Goal: Navigation & Orientation: Find specific page/section

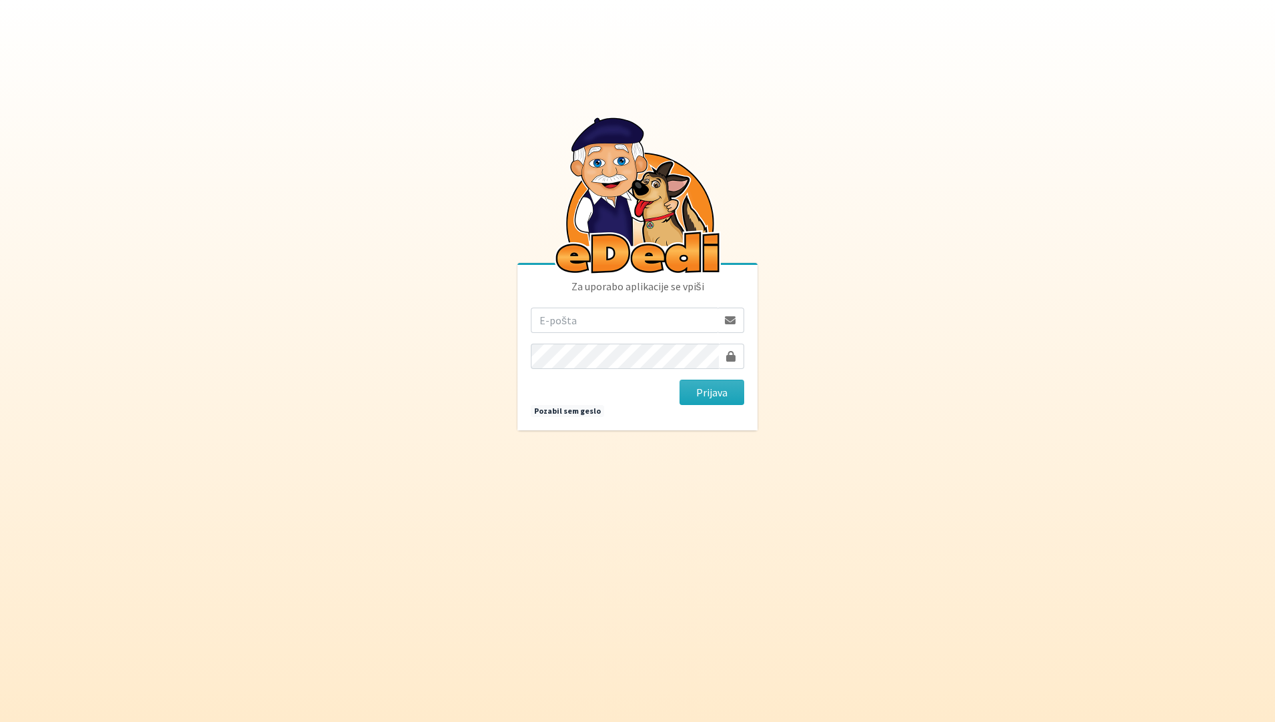
click at [590, 320] on input "email" at bounding box center [624, 320] width 187 height 25
drag, startPoint x: 614, startPoint y: 314, endPoint x: 1275, endPoint y: 436, distance: 671.6
click at [1249, 404] on body "Za uporabo aplikacije se vpiši [EMAIL_ADDRESS][DOMAIN_NAME] [GEOGRAPHIC_DATA] P…" at bounding box center [637, 361] width 1275 height 722
type input "[EMAIL_ADDRESS][DOMAIN_NAME]"
click at [680, 380] on button "Prijava" at bounding box center [712, 392] width 65 height 25
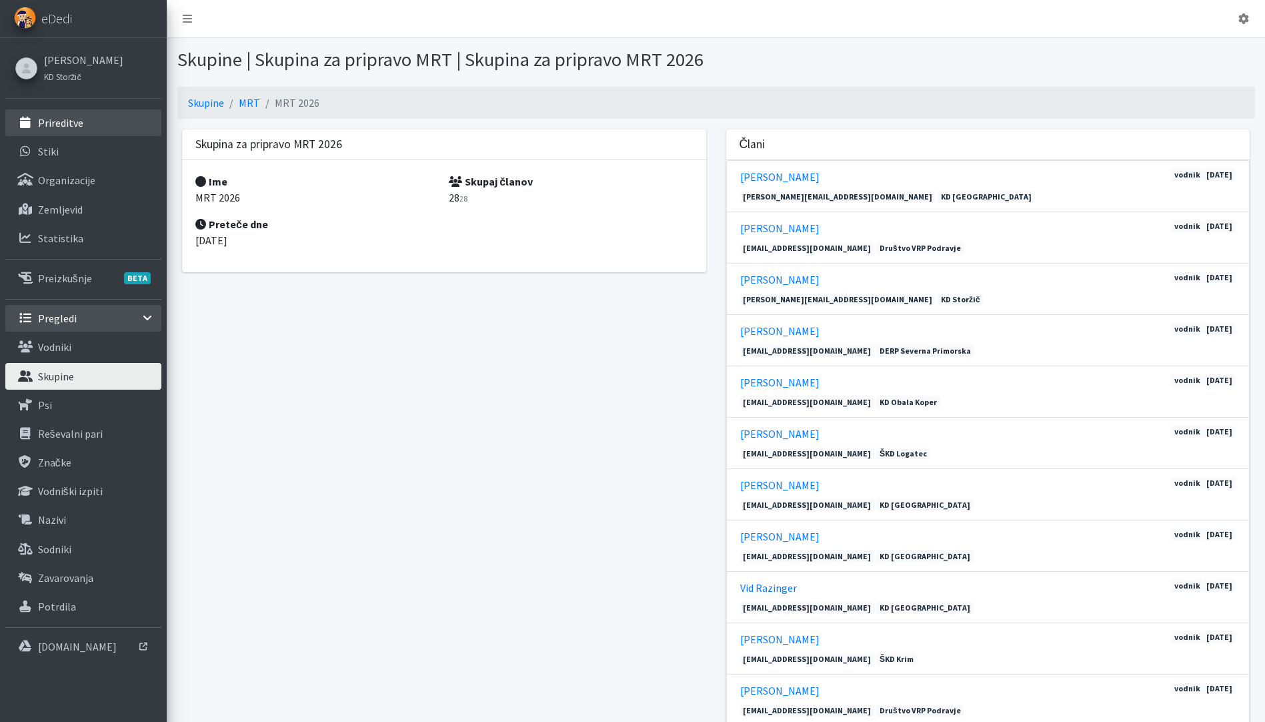
click at [74, 125] on p "Prireditve" at bounding box center [60, 122] width 45 height 13
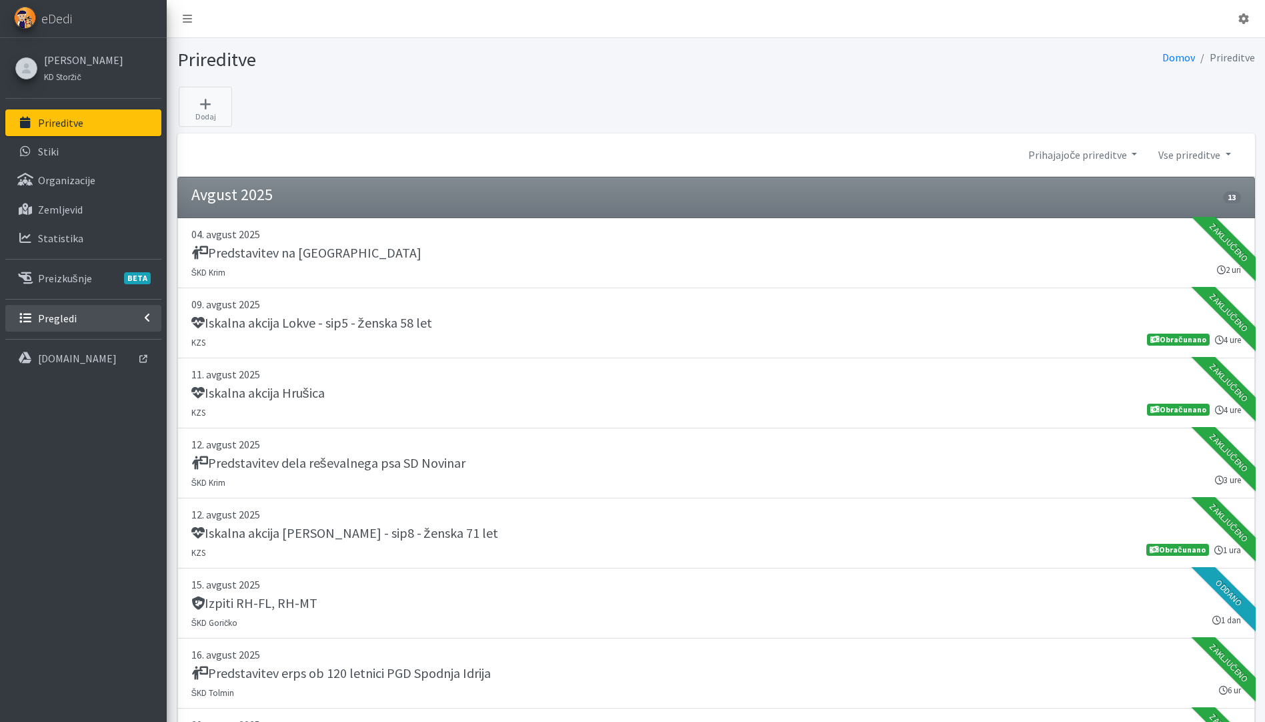
click at [54, 322] on p "Pregledi" at bounding box center [57, 318] width 39 height 13
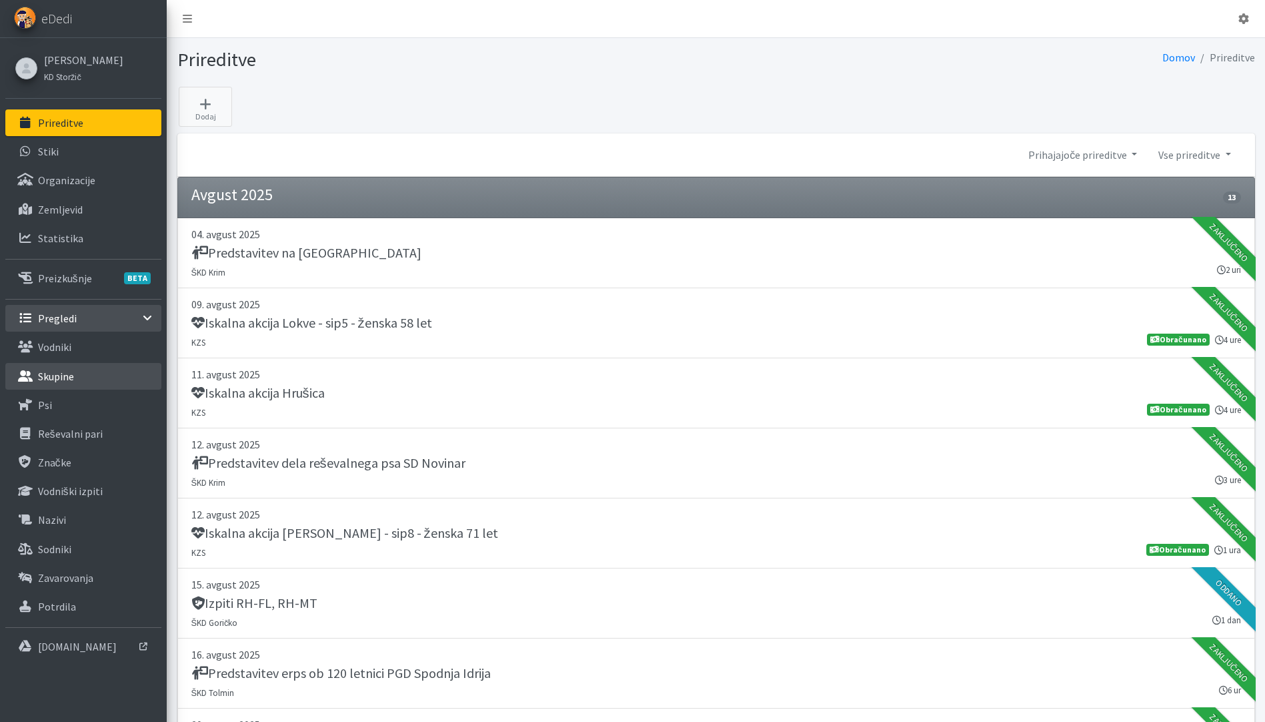
click at [49, 372] on p "Skupine" at bounding box center [56, 376] width 36 height 13
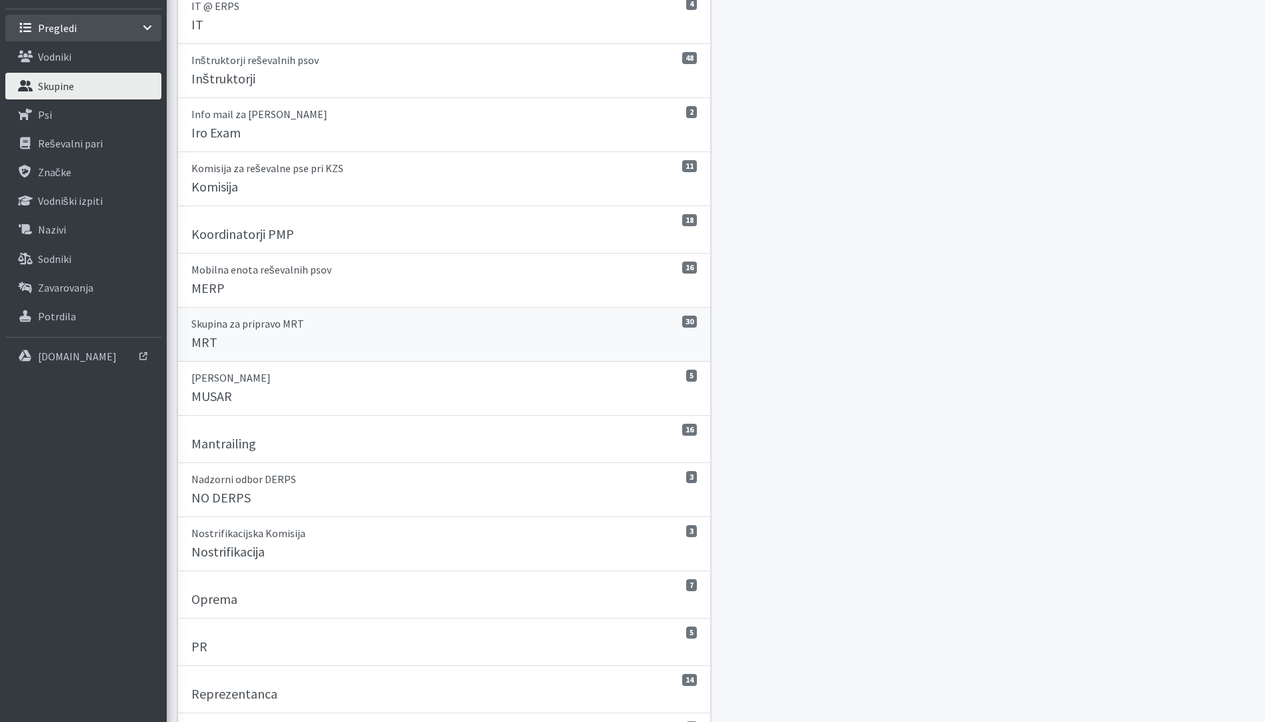
scroll to position [267, 0]
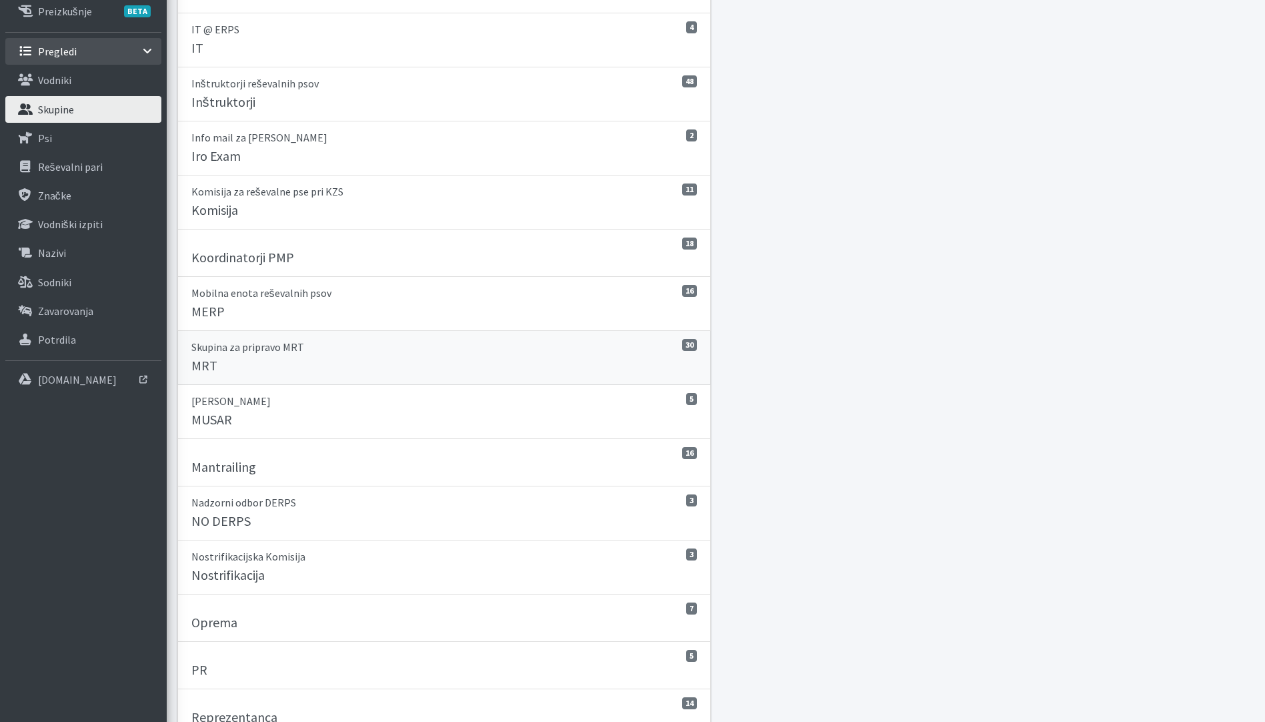
click at [265, 354] on p "Skupina za pripravo MRT" at bounding box center [444, 347] width 506 height 16
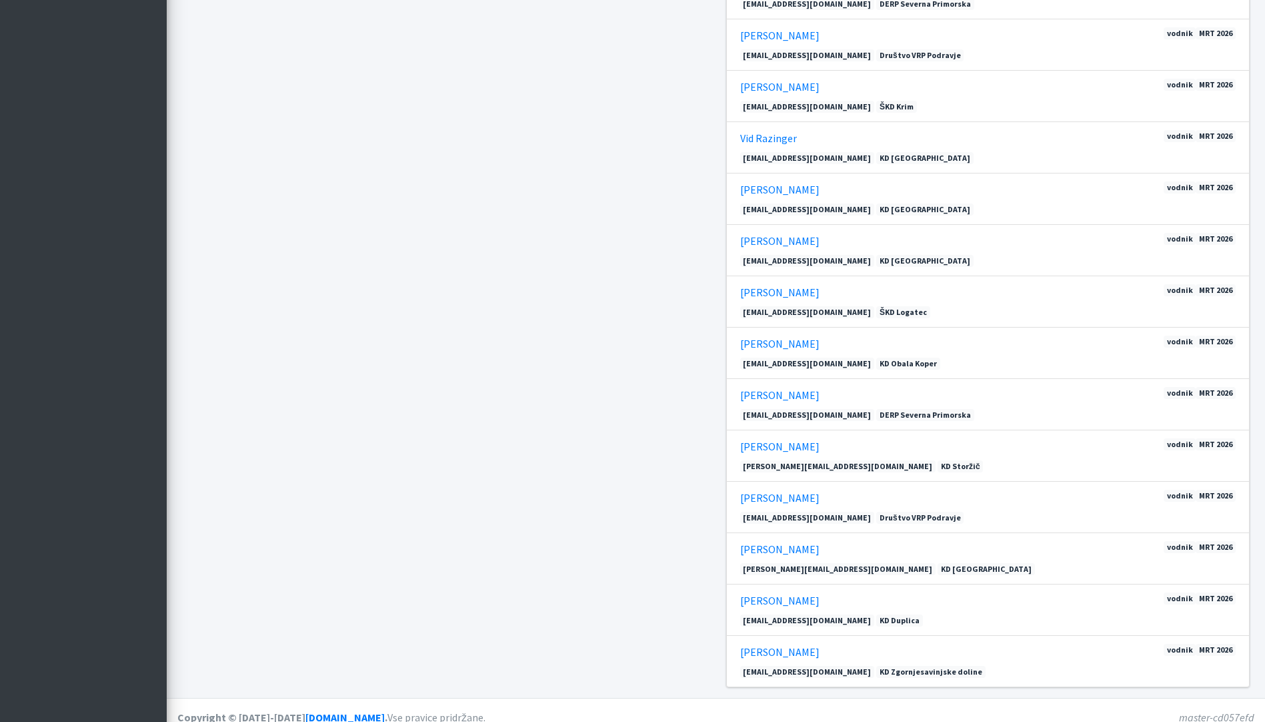
scroll to position [1029, 0]
